Goal: Task Accomplishment & Management: Use online tool/utility

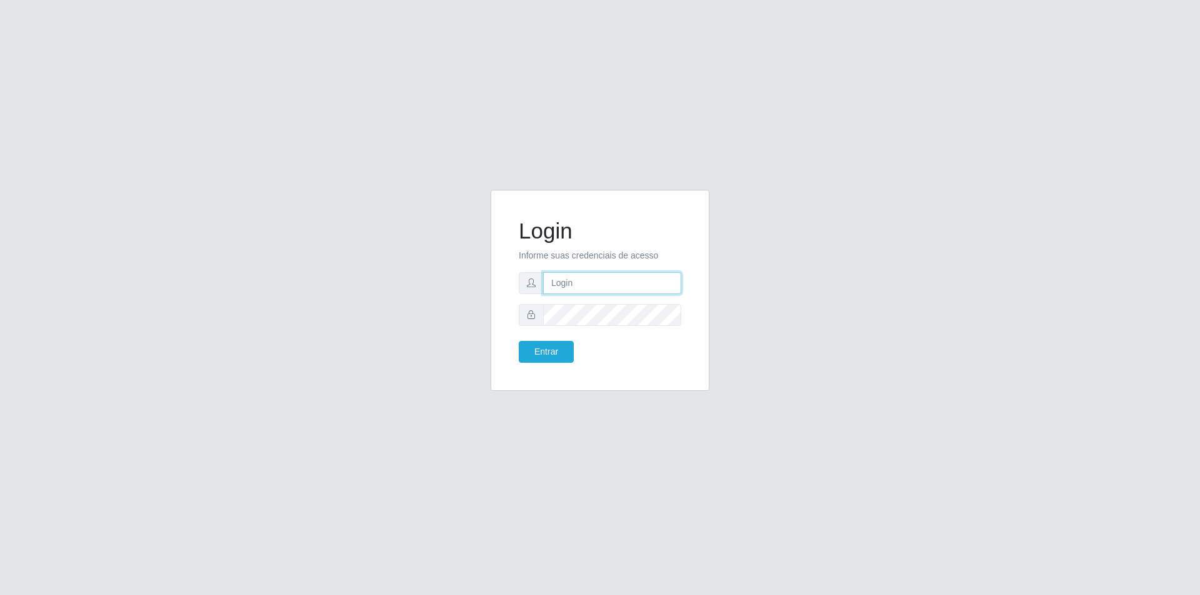
click at [584, 281] on input "text" at bounding box center [612, 283] width 138 height 22
type input "[EMAIL_ADDRESS][PERSON_NAME][DOMAIN_NAME]"
click at [519, 341] on button "Entrar" at bounding box center [546, 352] width 55 height 22
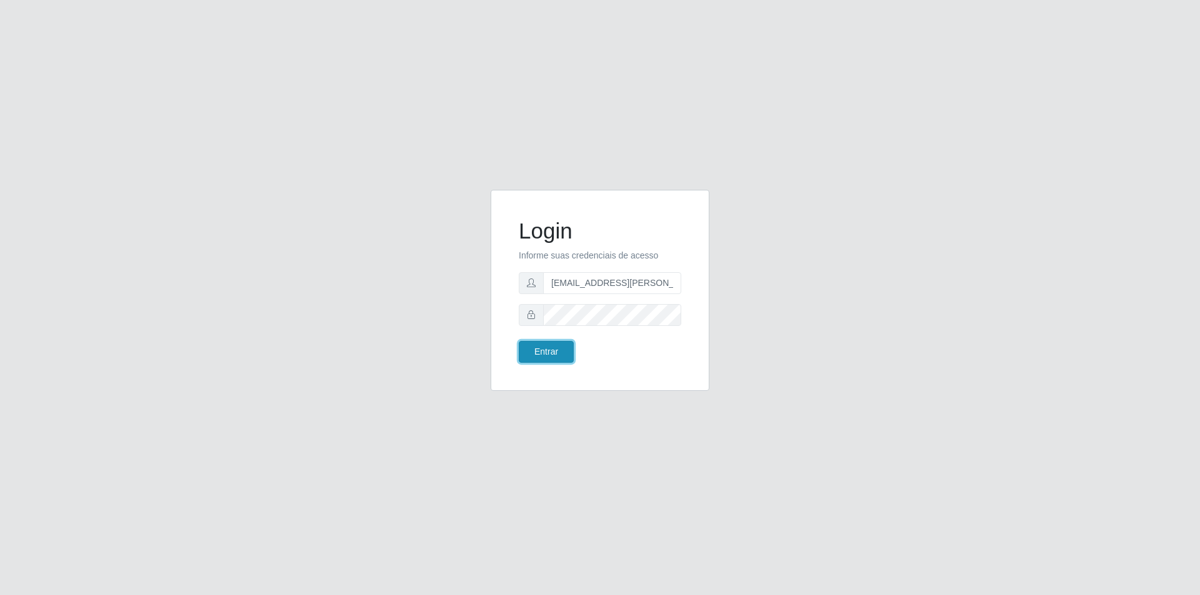
click at [559, 346] on button "Entrar" at bounding box center [546, 352] width 55 height 22
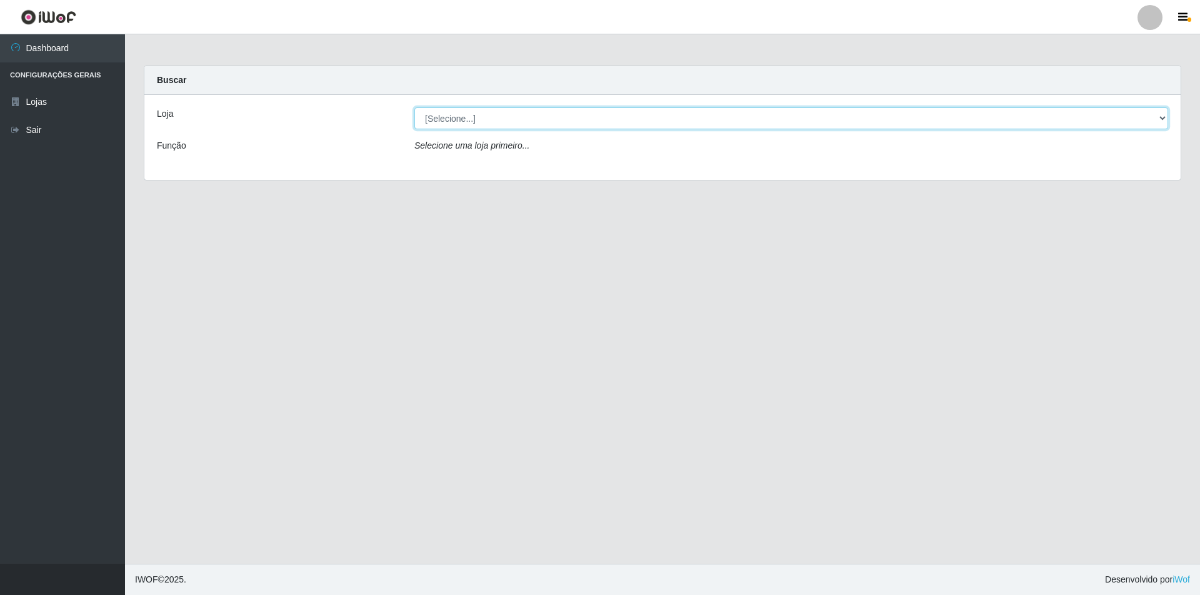
click at [497, 120] on select "[Selecione...] Atacado Vem - [STREET_ADDRESS]" at bounding box center [791, 118] width 754 height 22
select select "449"
click at [414, 107] on select "[Selecione...] Atacado Vem - [STREET_ADDRESS]" at bounding box center [791, 118] width 754 height 22
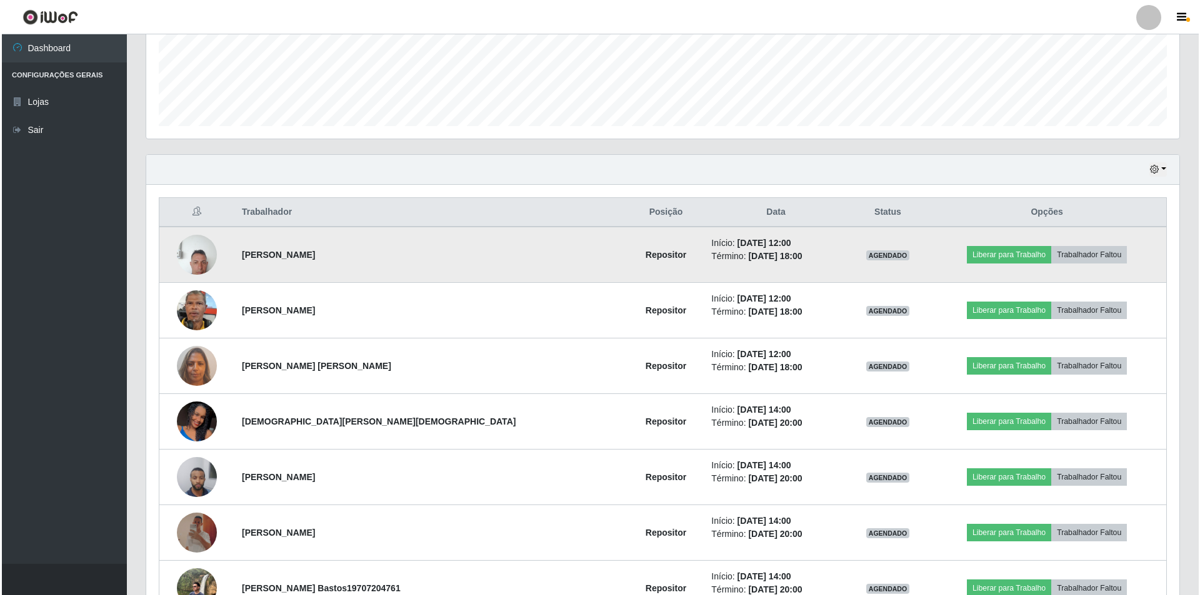
scroll to position [401, 0]
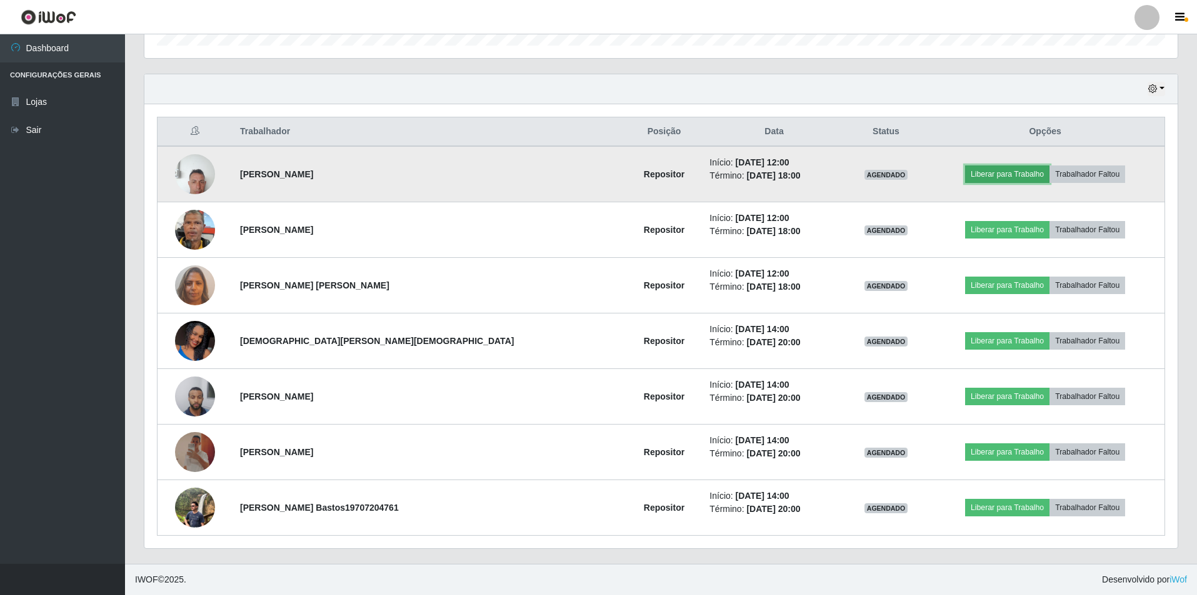
click at [988, 171] on button "Liberar para Trabalho" at bounding box center [1007, 174] width 84 height 17
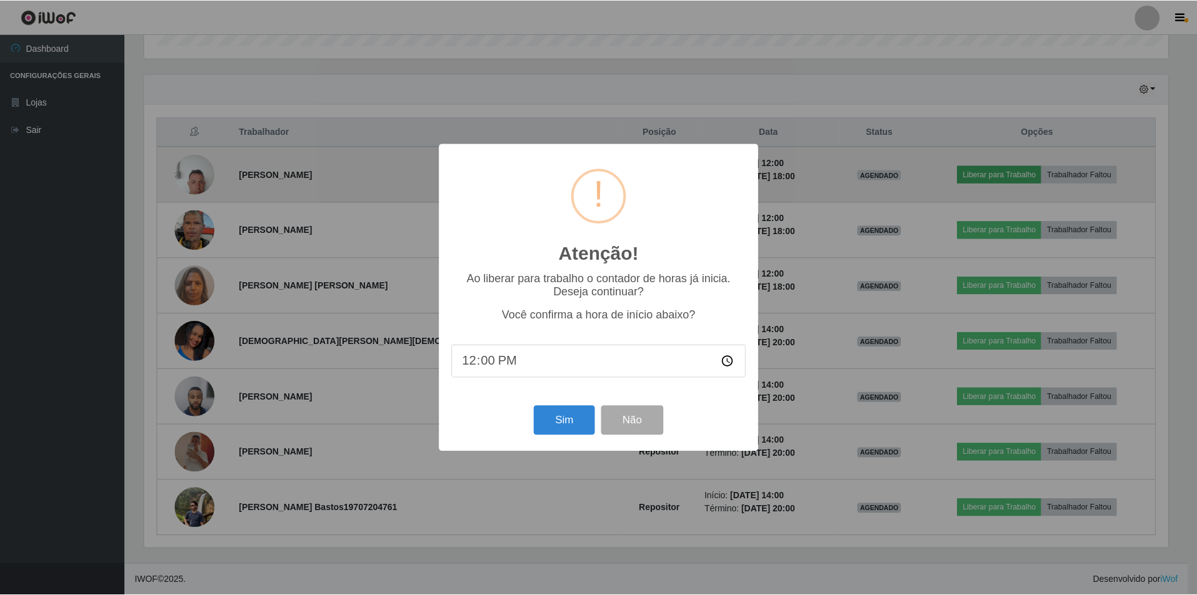
scroll to position [259, 1027]
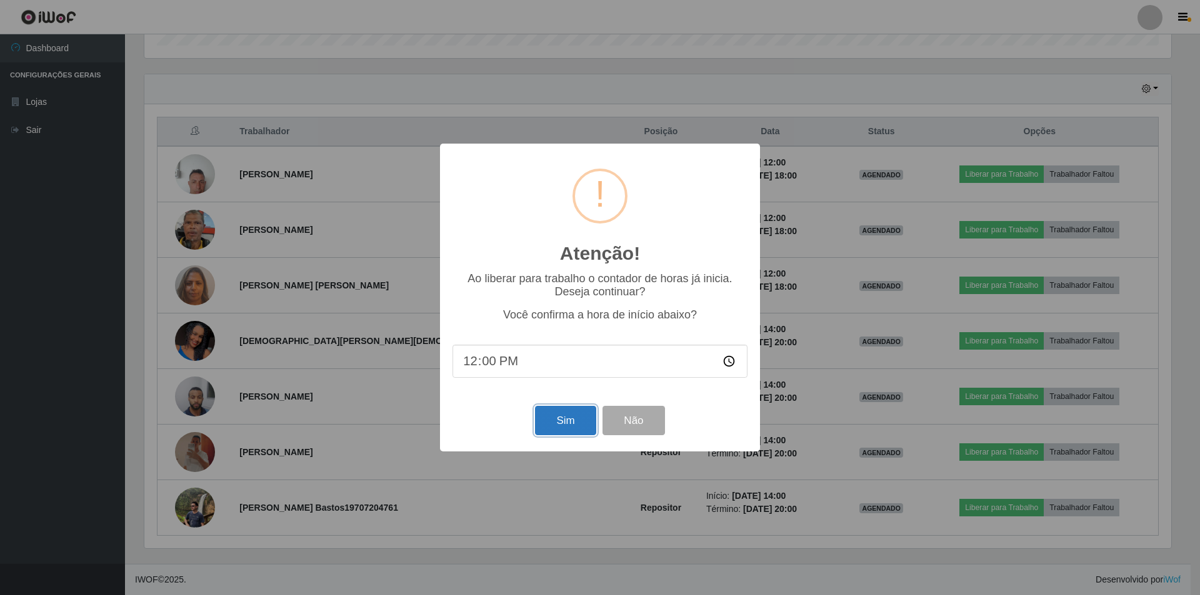
click at [559, 428] on button "Sim" at bounding box center [565, 420] width 61 height 29
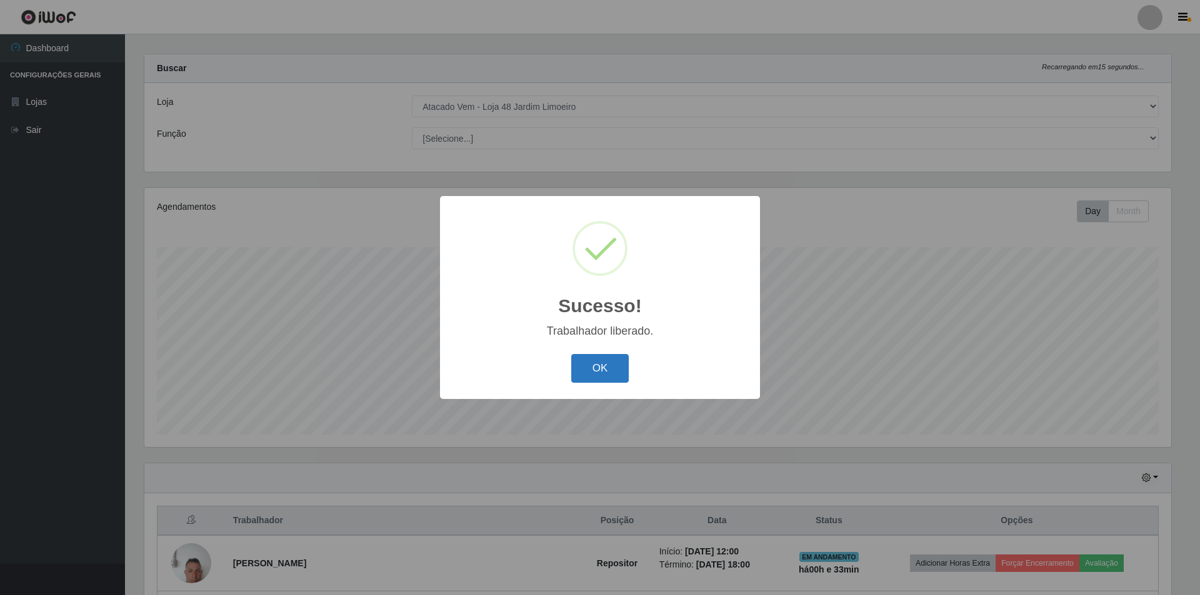
click at [617, 356] on button "OK" at bounding box center [600, 368] width 58 height 29
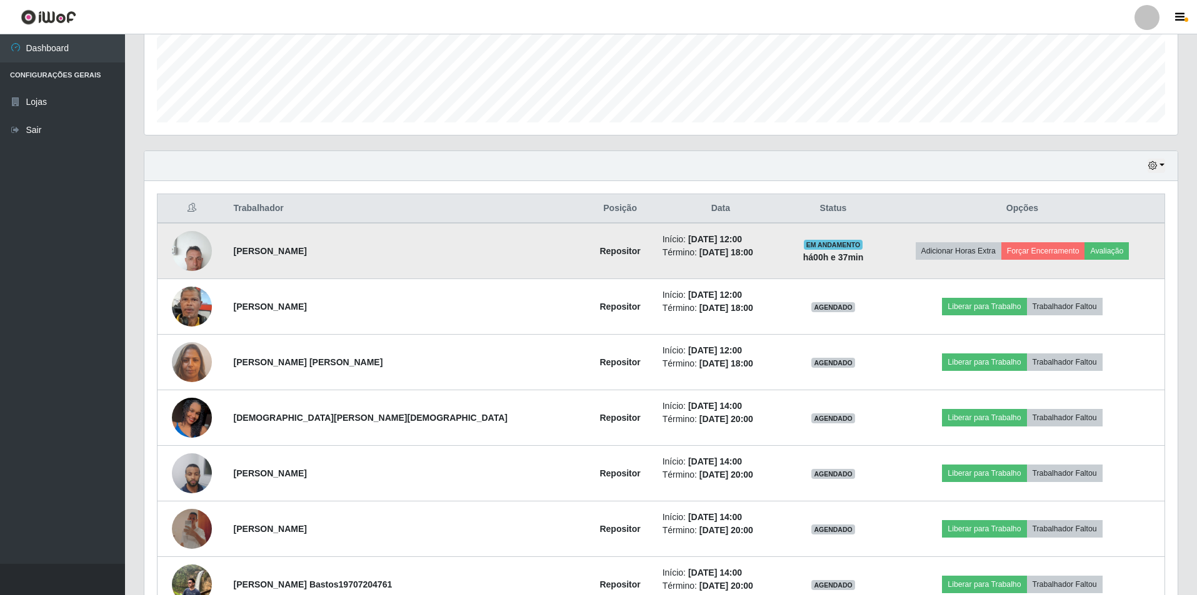
scroll to position [387, 0]
